Goal: Navigation & Orientation: Find specific page/section

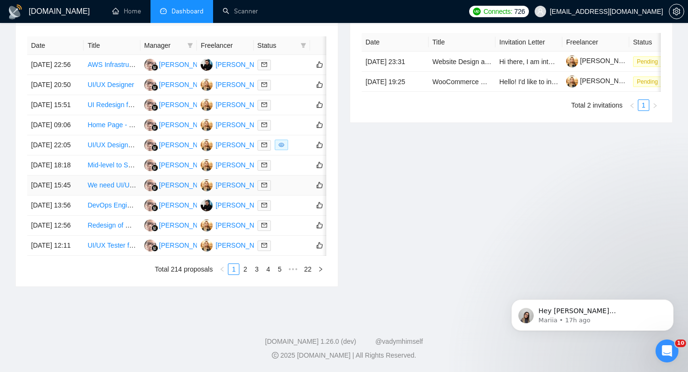
scroll to position [497, 0]
click at [246, 271] on link "2" at bounding box center [245, 269] width 11 height 11
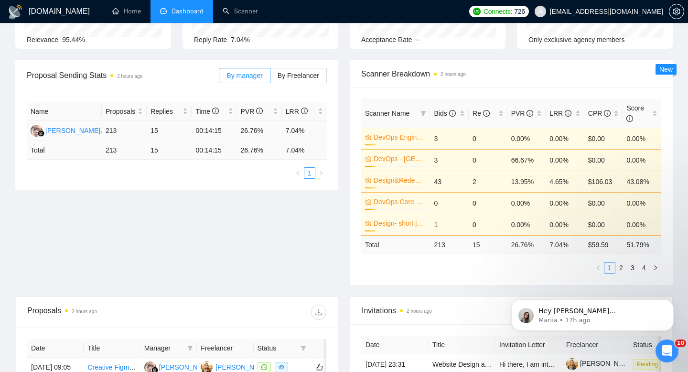
scroll to position [100, 0]
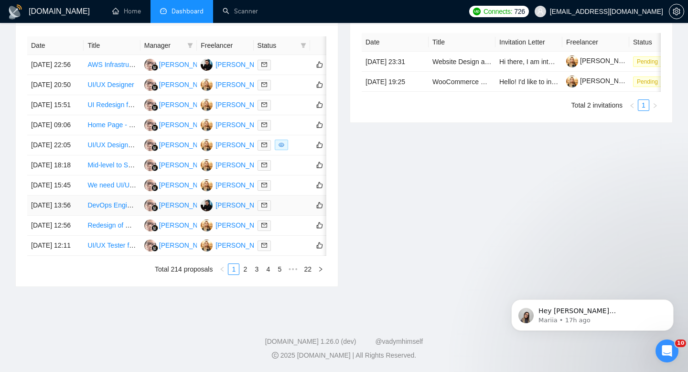
scroll to position [494, 0]
click at [244, 274] on link "2" at bounding box center [245, 269] width 11 height 11
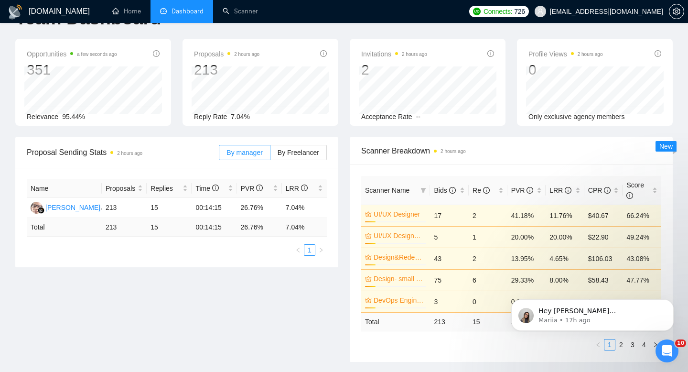
scroll to position [0, 0]
